Goal: Check status: Check status

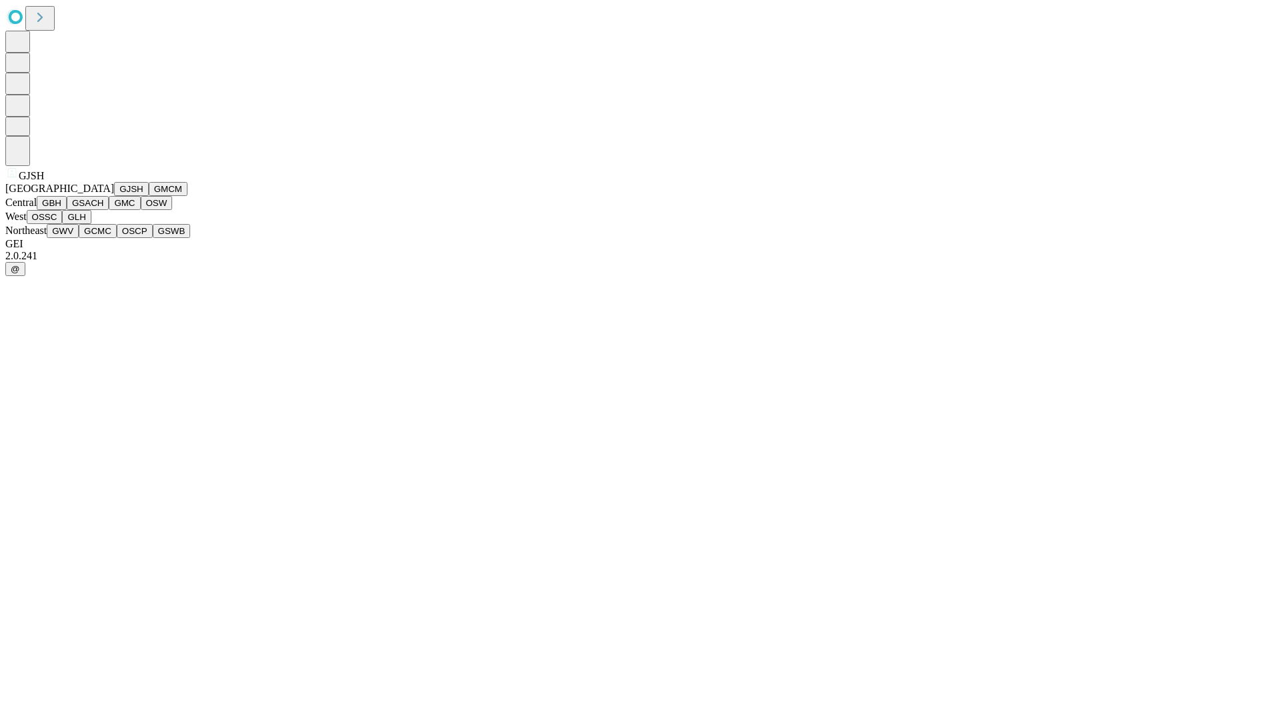
click at [114, 196] on button "GJSH" at bounding box center [131, 189] width 35 height 14
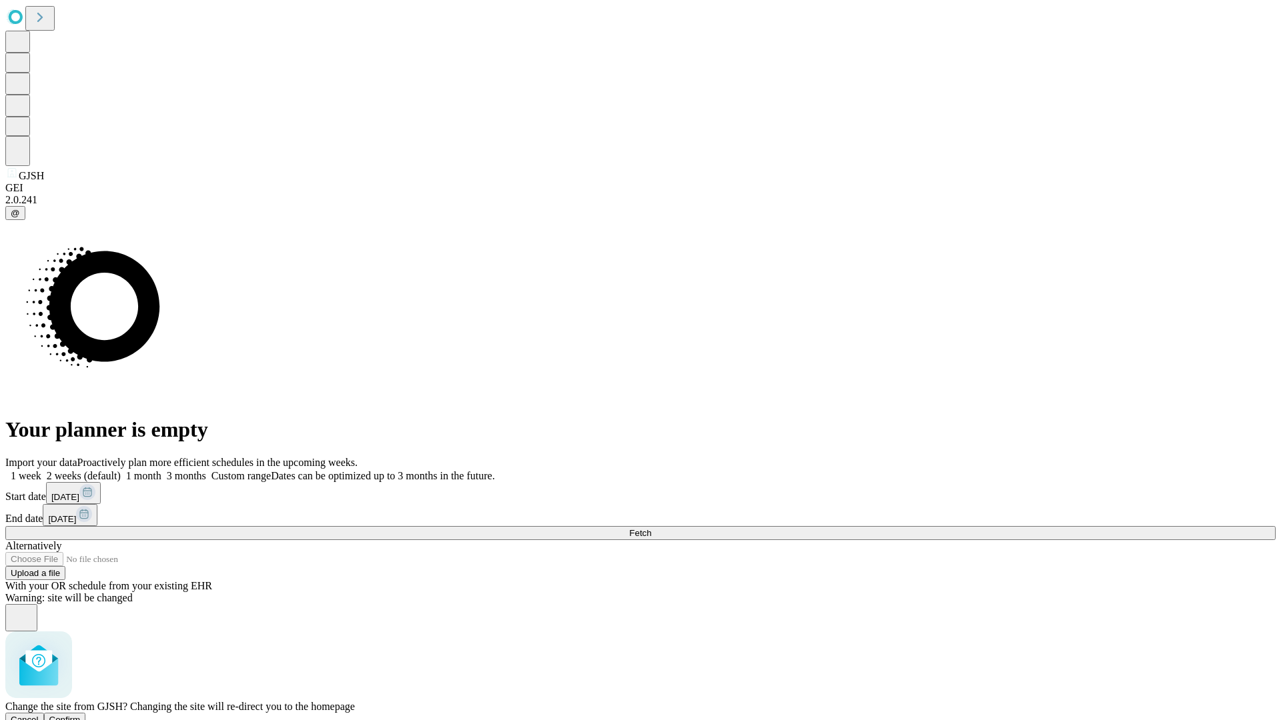
click at [81, 715] on span "Confirm" at bounding box center [64, 720] width 31 height 10
click at [41, 470] on label "1 week" at bounding box center [23, 475] width 36 height 11
click at [651, 528] on span "Fetch" at bounding box center [640, 533] width 22 height 10
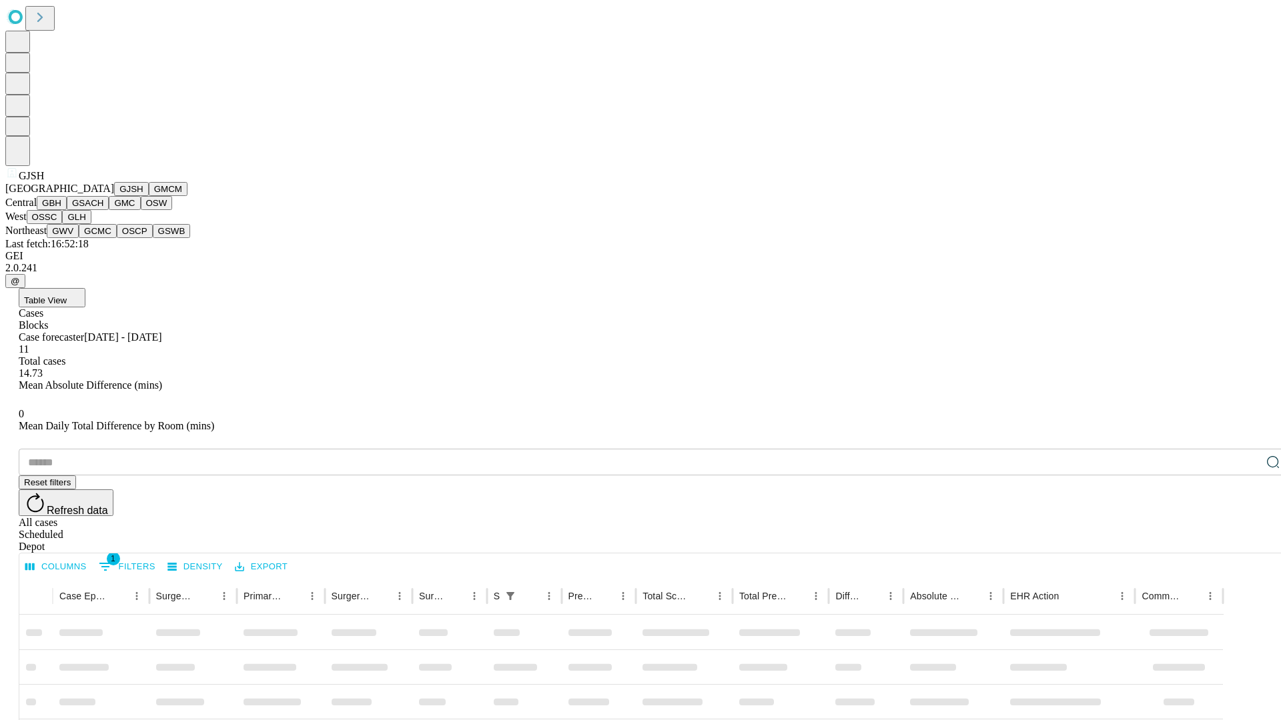
click at [149, 196] on button "GMCM" at bounding box center [168, 189] width 39 height 14
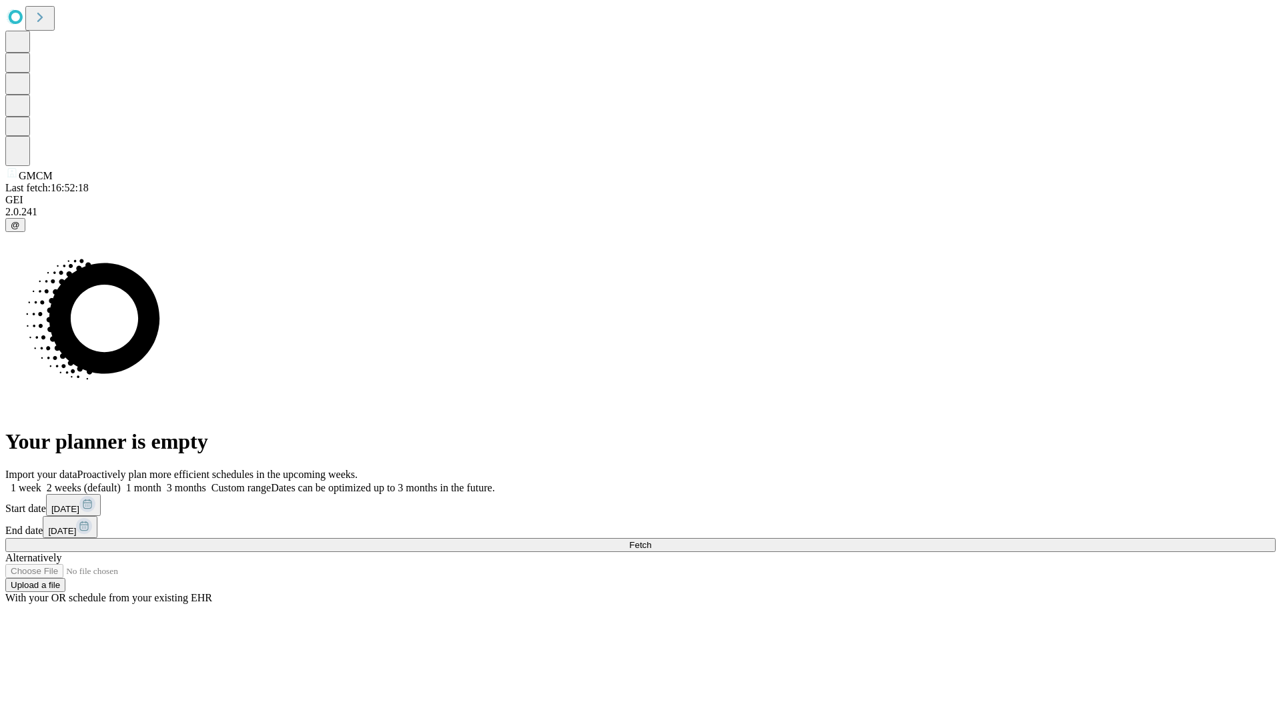
click at [41, 482] on label "1 week" at bounding box center [23, 487] width 36 height 11
click at [651, 540] on span "Fetch" at bounding box center [640, 545] width 22 height 10
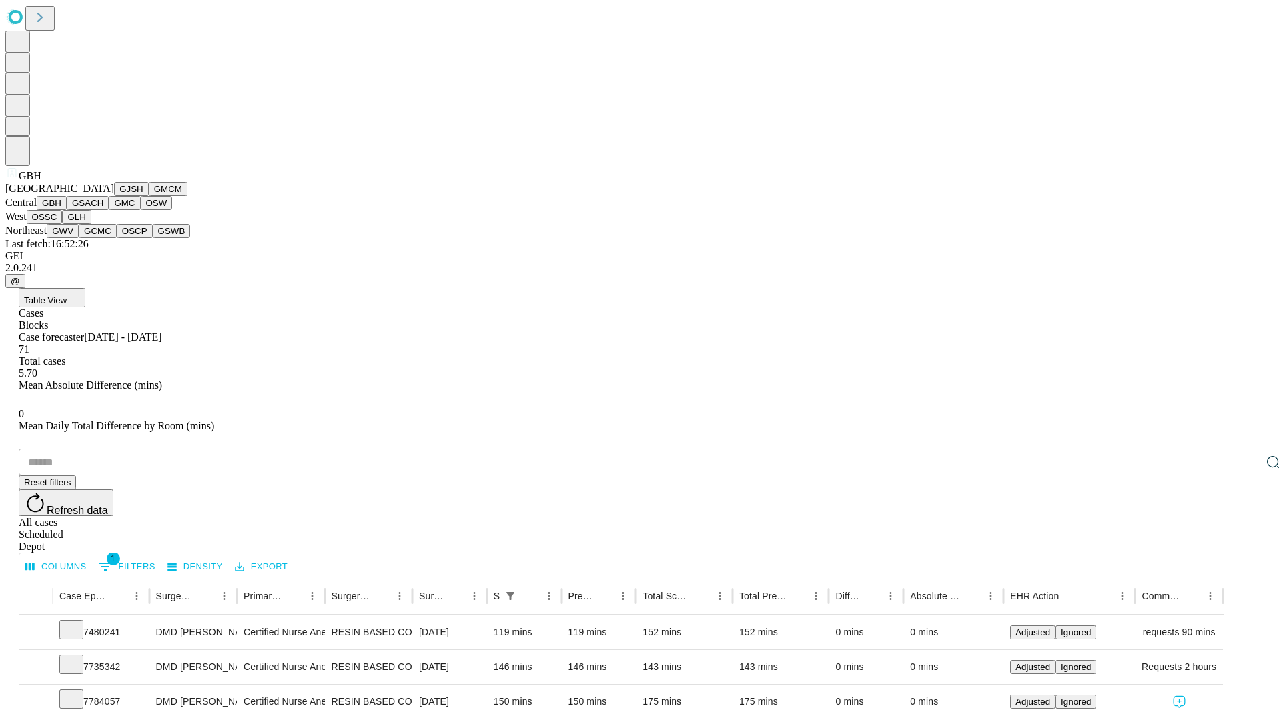
click at [103, 210] on button "GSACH" at bounding box center [88, 203] width 42 height 14
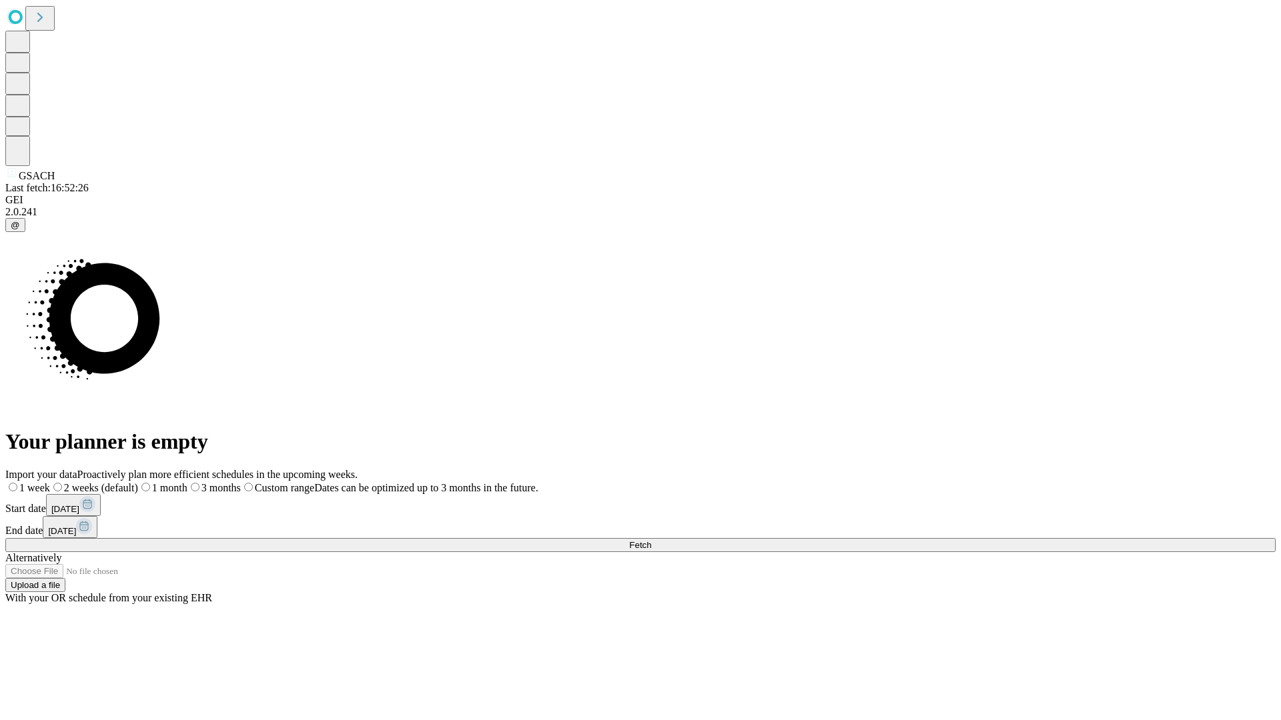
click at [651, 540] on span "Fetch" at bounding box center [640, 545] width 22 height 10
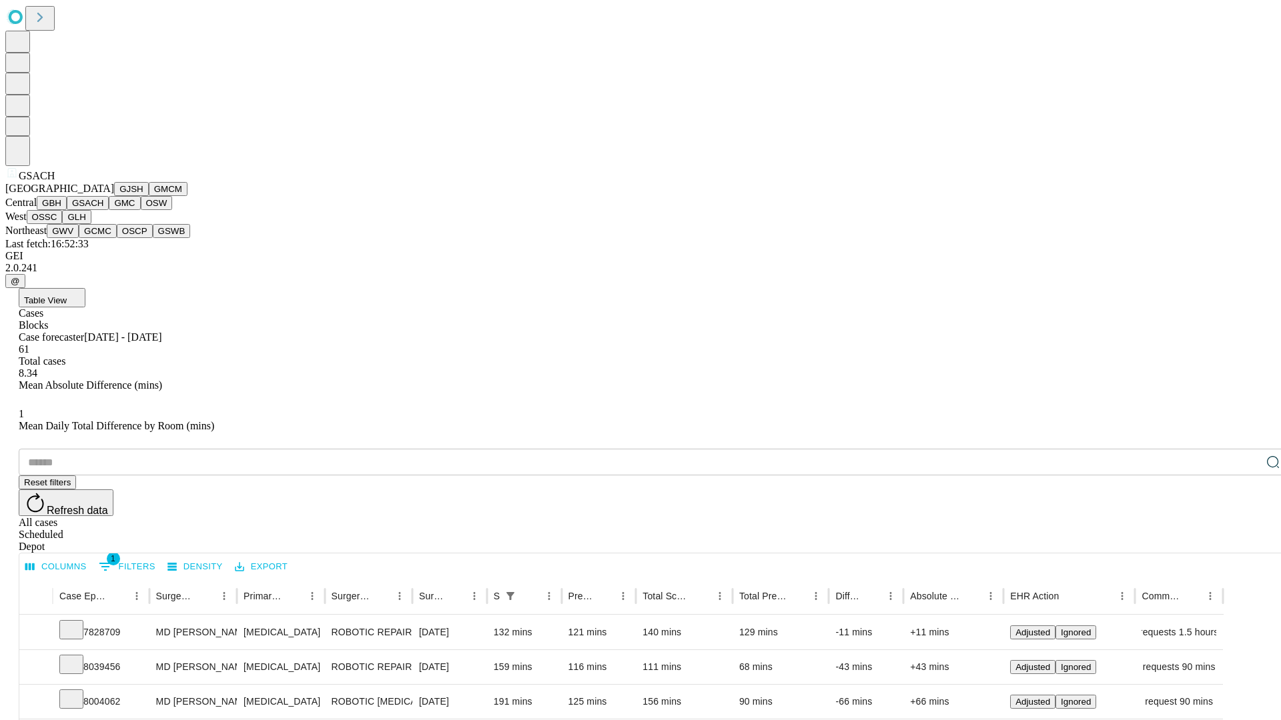
click at [109, 210] on button "GMC" at bounding box center [124, 203] width 31 height 14
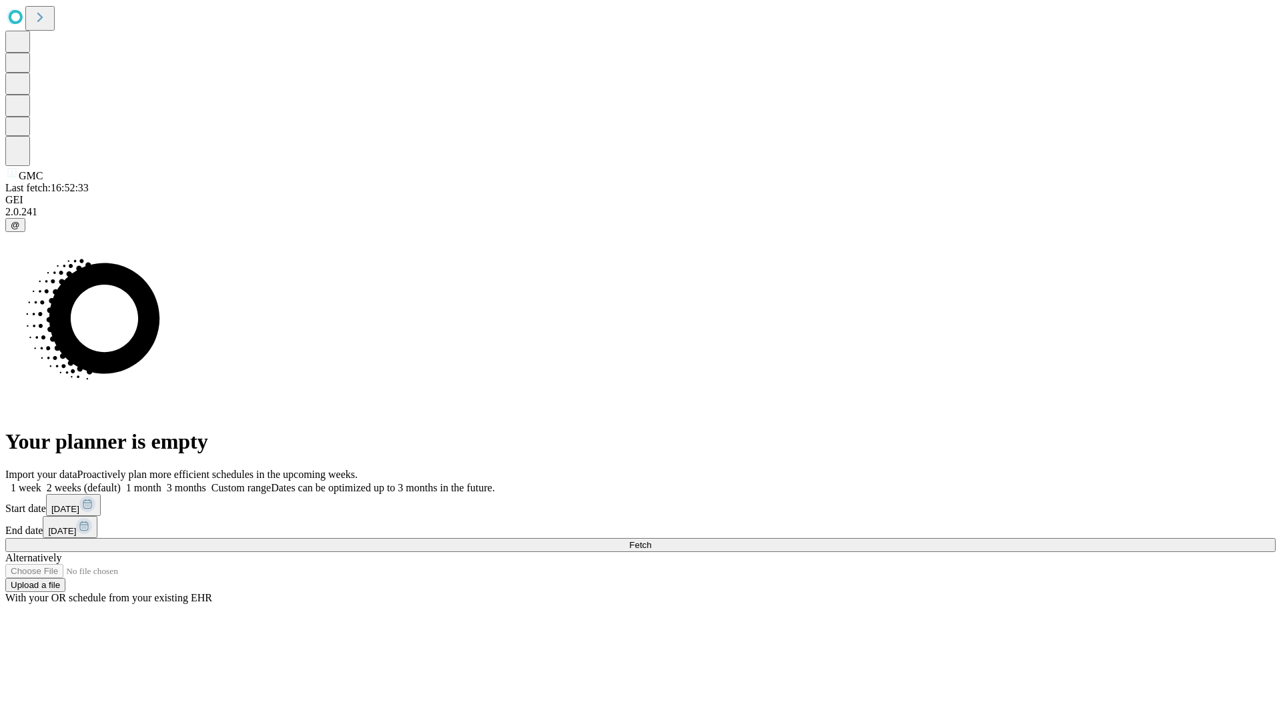
click at [41, 482] on label "1 week" at bounding box center [23, 487] width 36 height 11
click at [651, 540] on span "Fetch" at bounding box center [640, 545] width 22 height 10
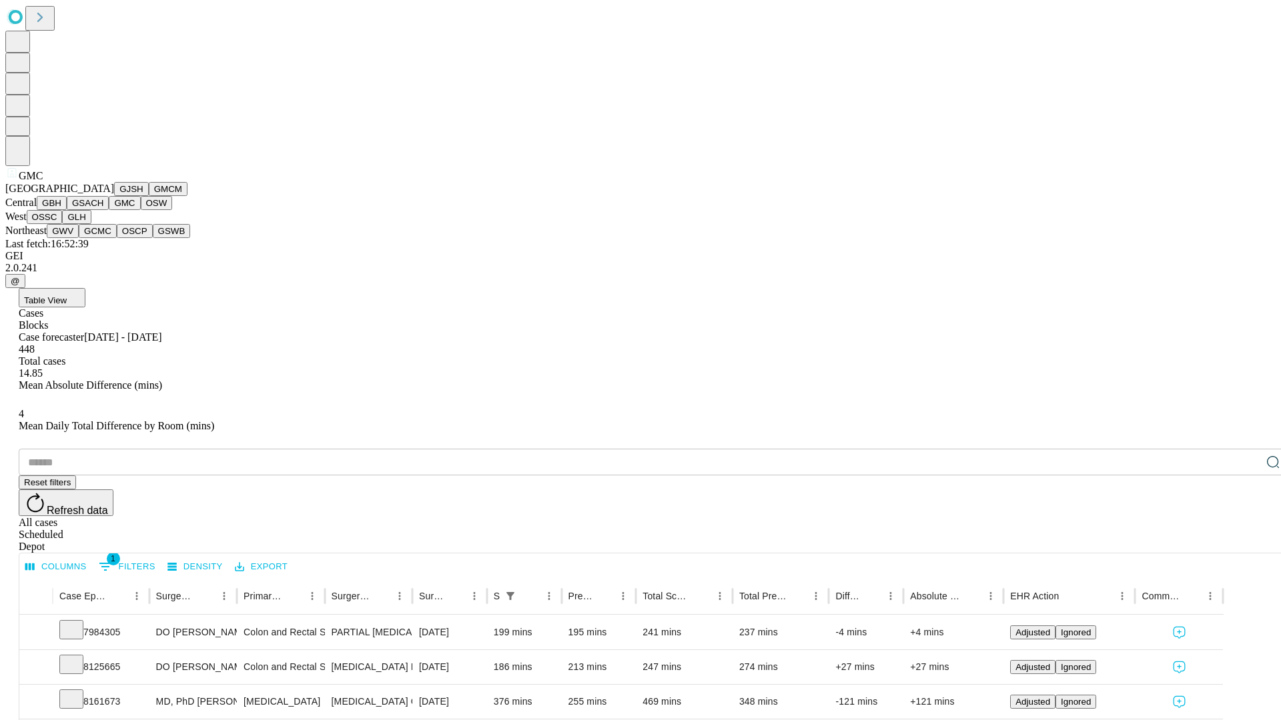
click at [141, 210] on button "OSW" at bounding box center [157, 203] width 32 height 14
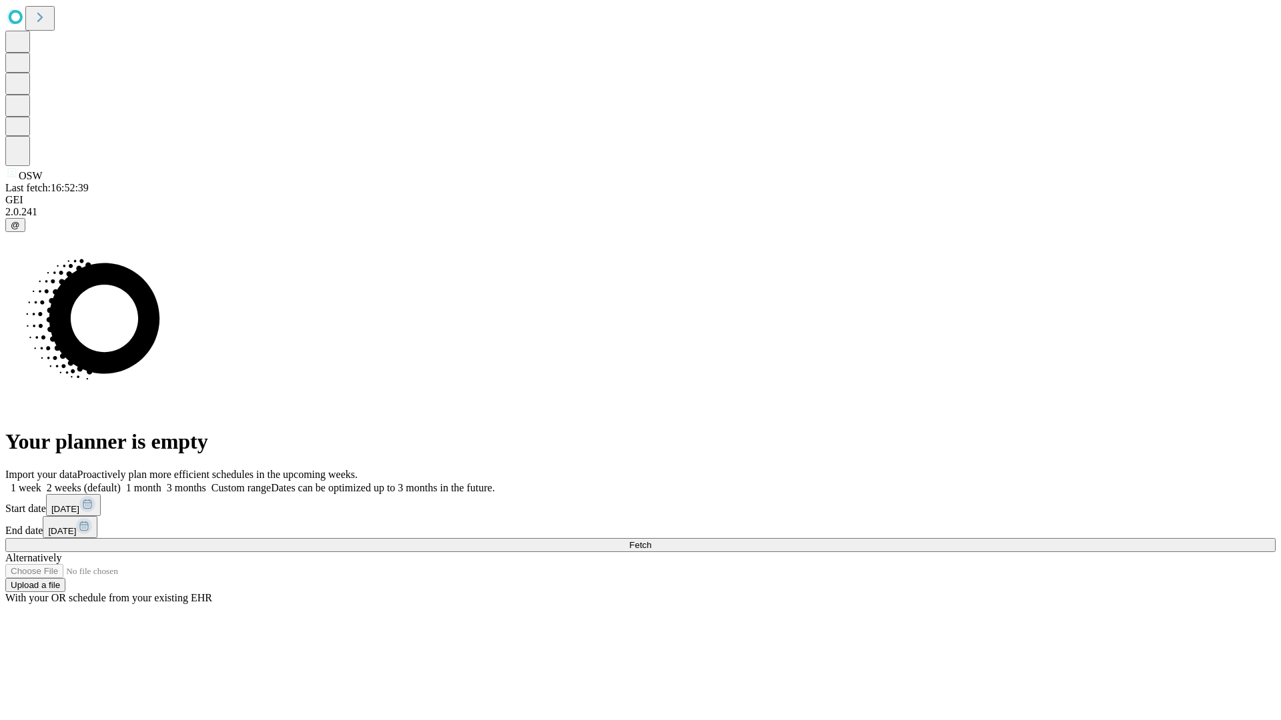
click at [41, 482] on label "1 week" at bounding box center [23, 487] width 36 height 11
click at [651, 540] on span "Fetch" at bounding box center [640, 545] width 22 height 10
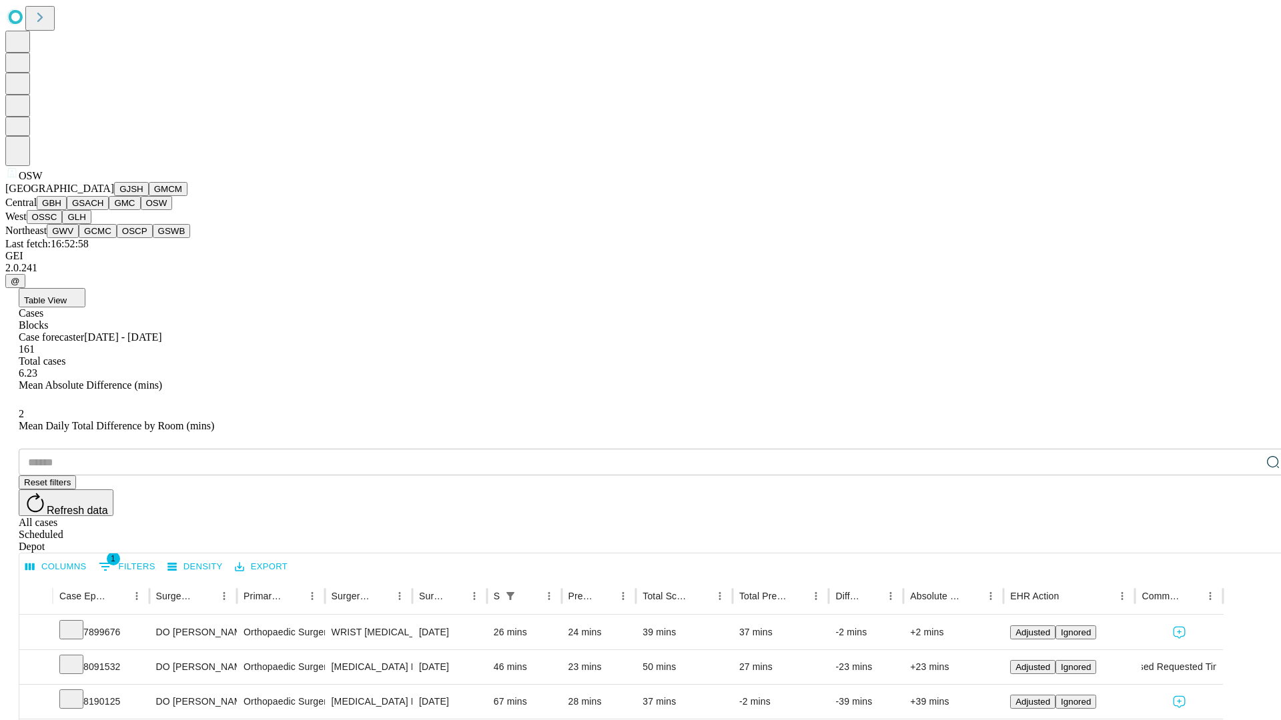
click at [63, 224] on button "OSSC" at bounding box center [45, 217] width 36 height 14
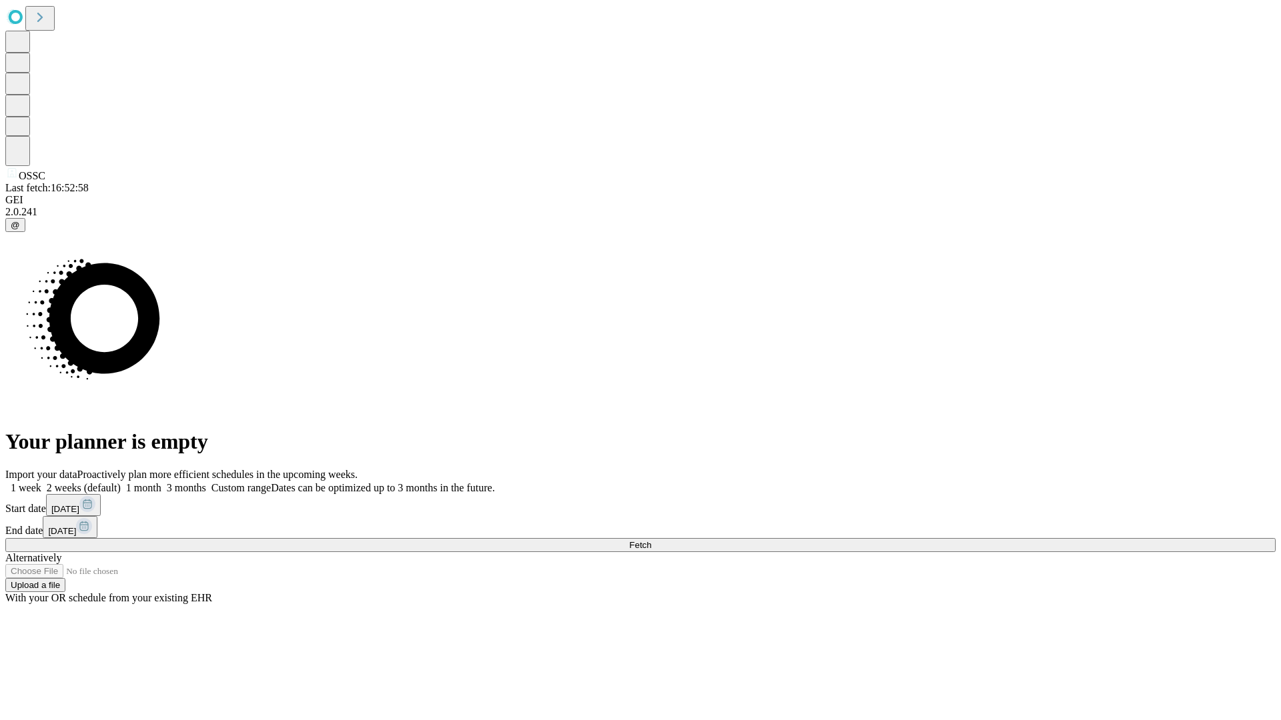
click at [41, 482] on label "1 week" at bounding box center [23, 487] width 36 height 11
click at [651, 540] on span "Fetch" at bounding box center [640, 545] width 22 height 10
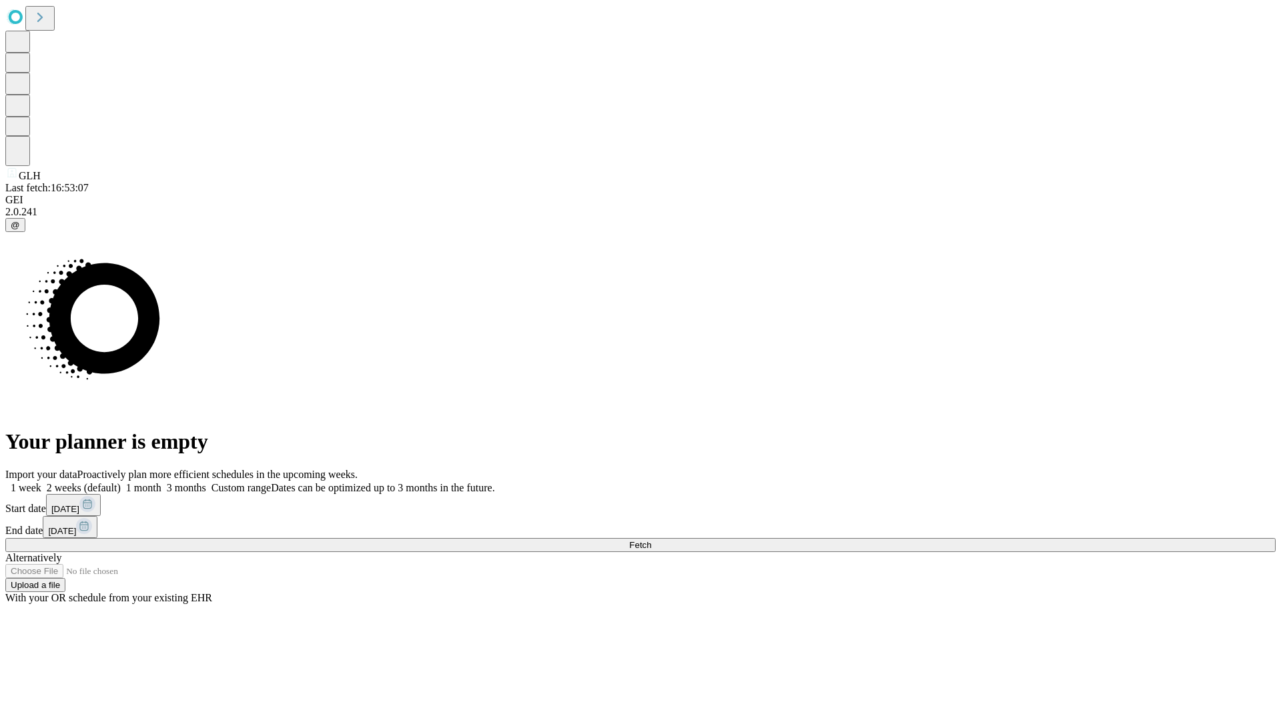
click at [651, 540] on span "Fetch" at bounding box center [640, 545] width 22 height 10
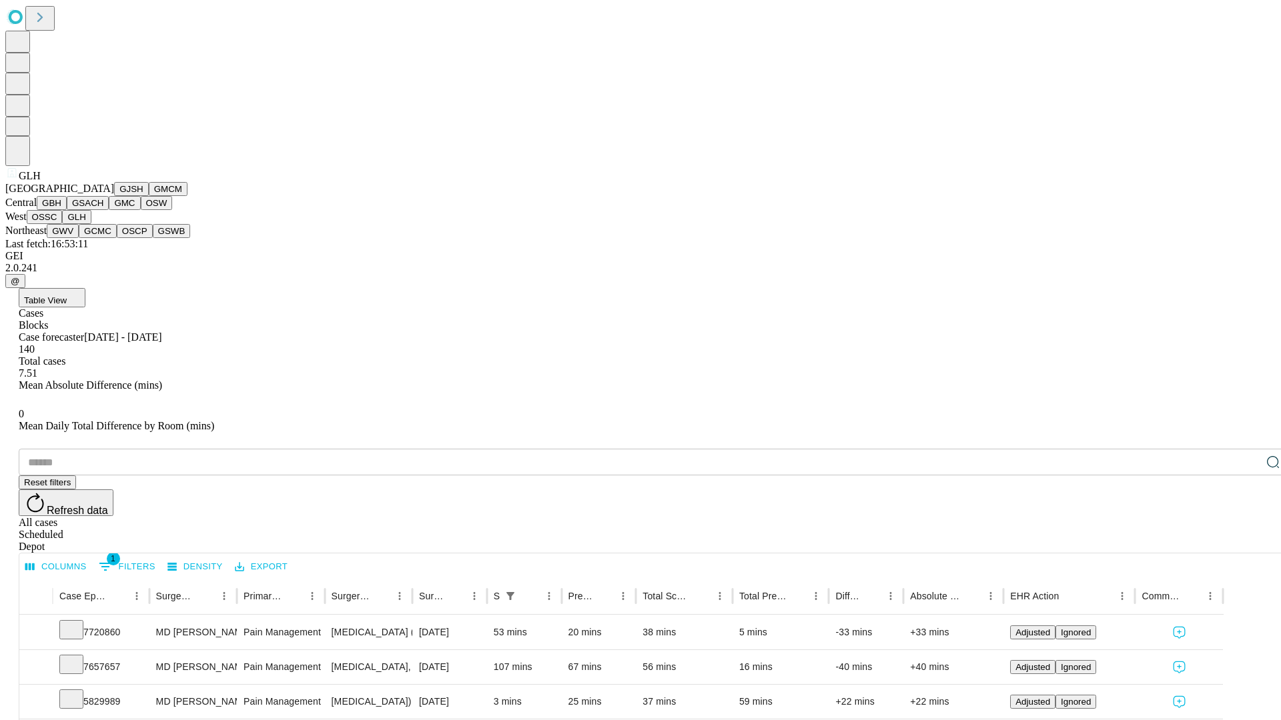
click at [79, 238] on button "GWV" at bounding box center [63, 231] width 32 height 14
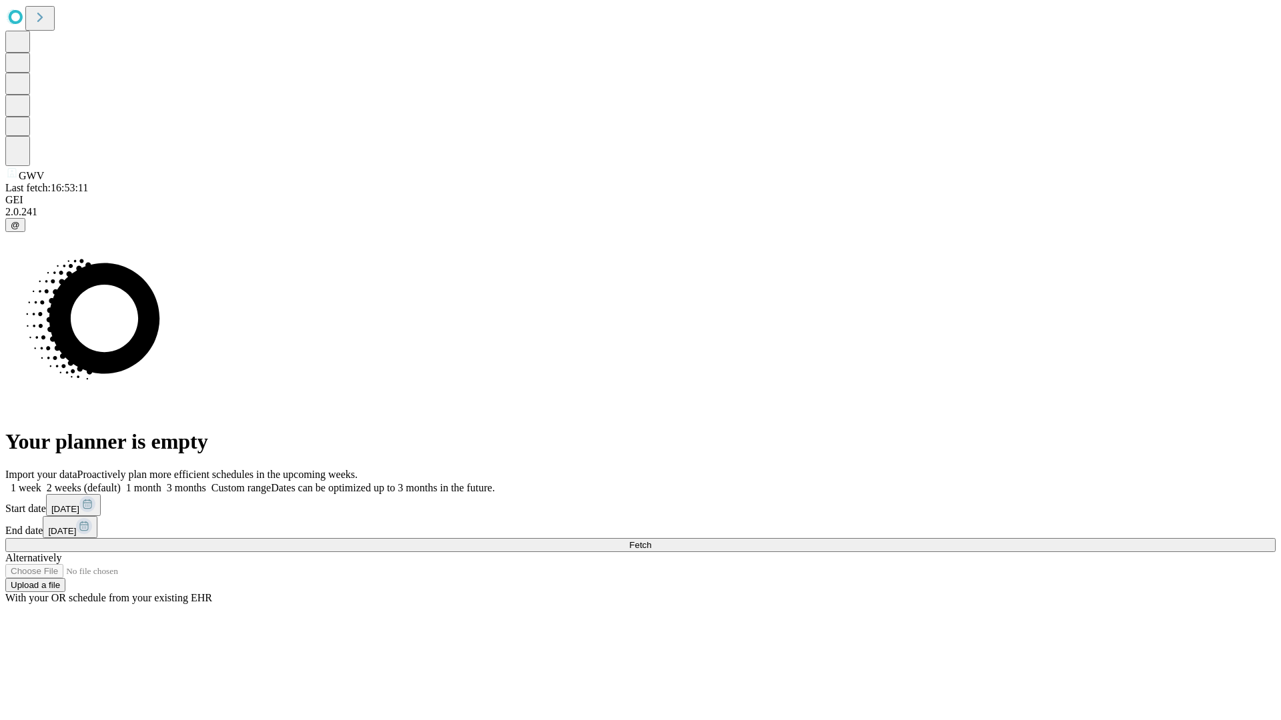
click at [41, 482] on label "1 week" at bounding box center [23, 487] width 36 height 11
click at [651, 540] on span "Fetch" at bounding box center [640, 545] width 22 height 10
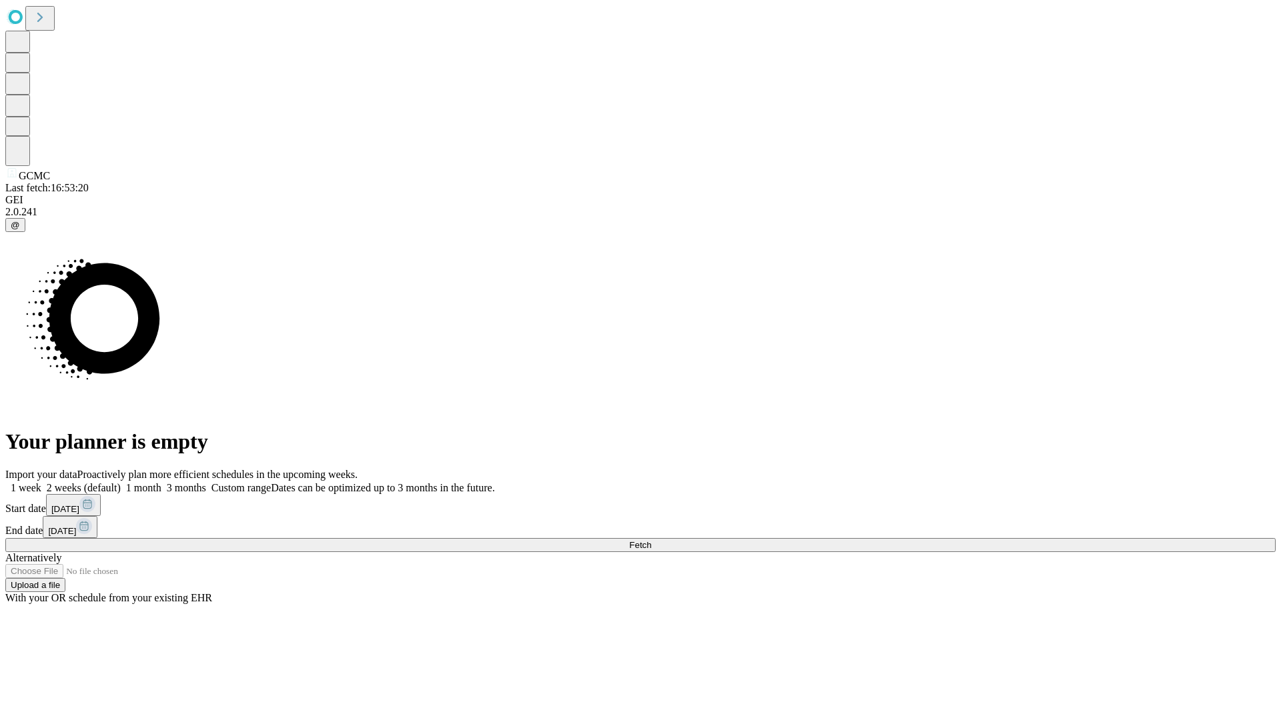
click at [41, 482] on label "1 week" at bounding box center [23, 487] width 36 height 11
click at [651, 540] on span "Fetch" at bounding box center [640, 545] width 22 height 10
click at [41, 482] on label "1 week" at bounding box center [23, 487] width 36 height 11
click at [651, 540] on span "Fetch" at bounding box center [640, 545] width 22 height 10
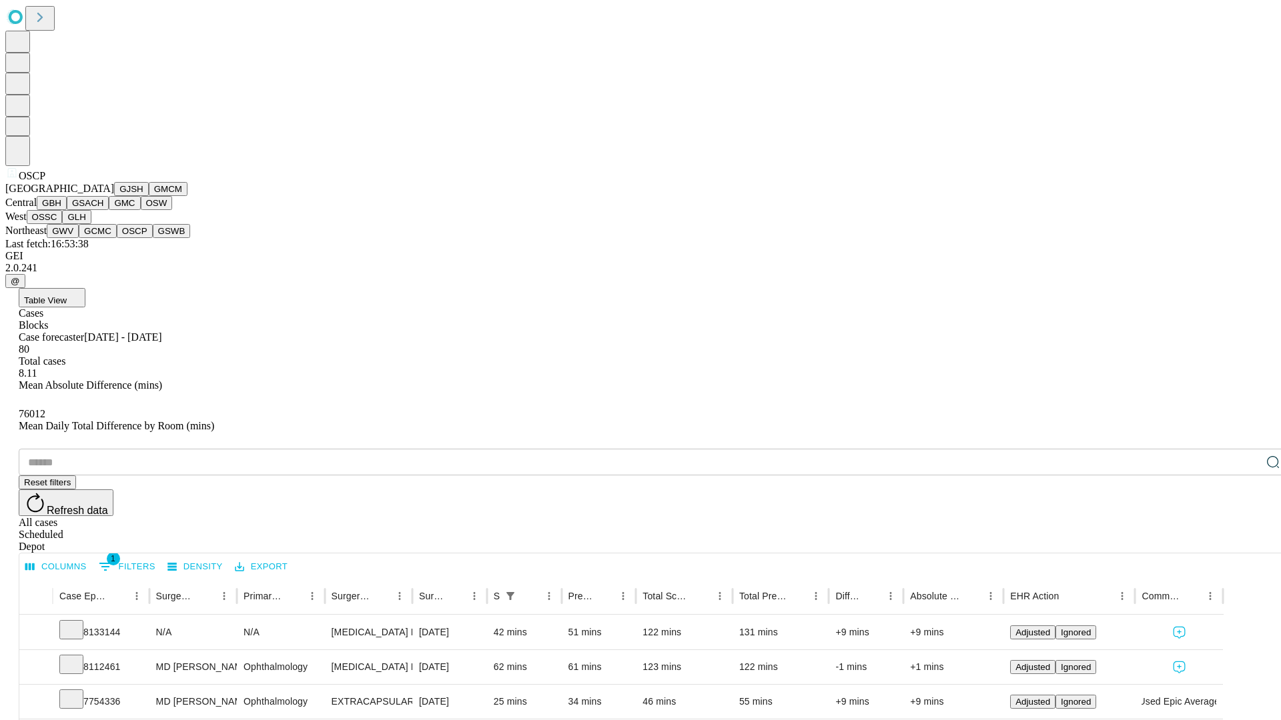
click at [153, 238] on button "GSWB" at bounding box center [172, 231] width 38 height 14
